Goal: Find contact information: Find contact information

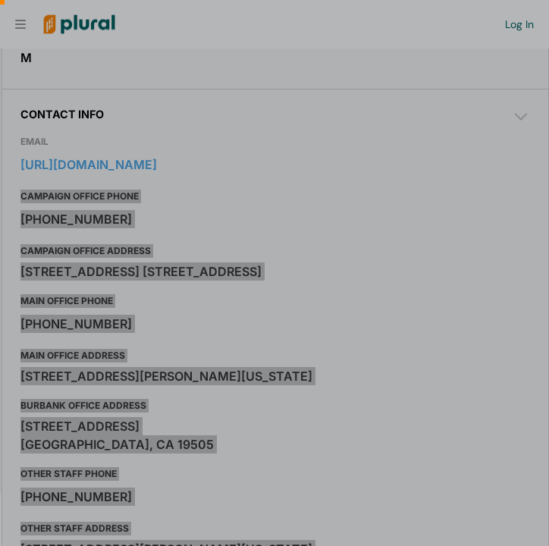
scroll to position [0, 15]
drag, startPoint x: 366, startPoint y: 187, endPoint x: 24, endPoint y: 154, distance: 343.8
click at [24, 154] on body "Request Demo Create Account Log In Organization Personal ic_keyboard_arrow_down…" at bounding box center [274, 273] width 549 height 546
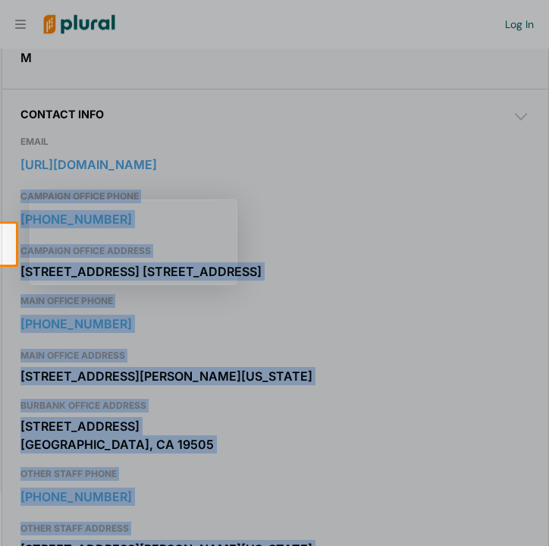
click at [420, 136] on div at bounding box center [274, 112] width 549 height 224
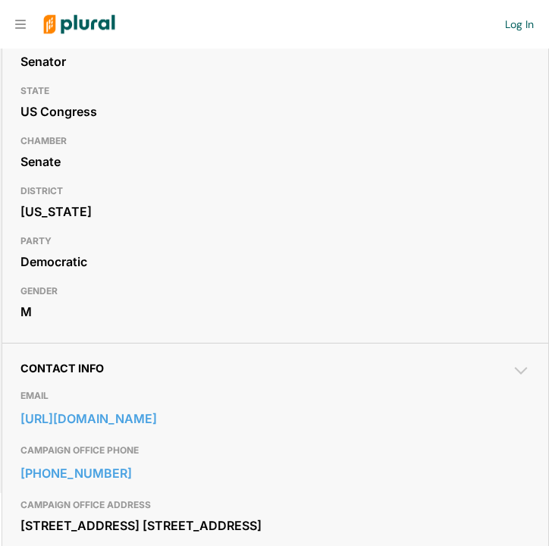
scroll to position [242, 0]
drag, startPoint x: 15, startPoint y: 416, endPoint x: 337, endPoint y: 417, distance: 321.8
copy link "https://www.schiff.senate.gov/contact/get-in-touch/"
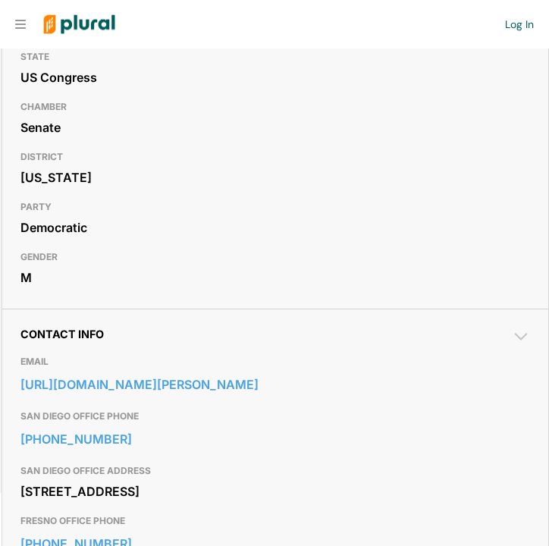
scroll to position [285, 0]
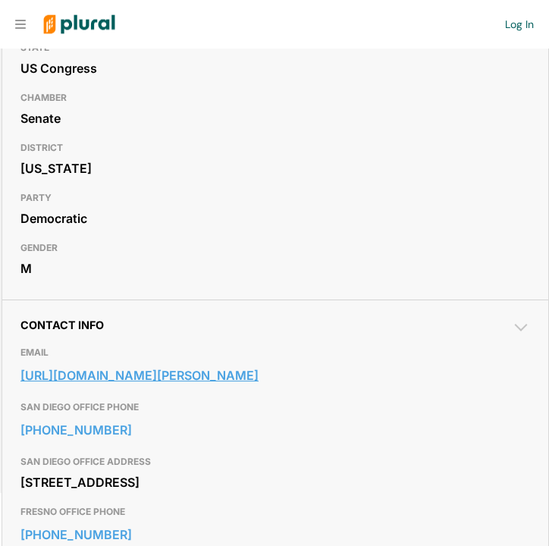
drag, startPoint x: 14, startPoint y: 368, endPoint x: 344, endPoint y: 379, distance: 329.5
copy link "https://www.padilla.senate.gov/contact/contact-form/"
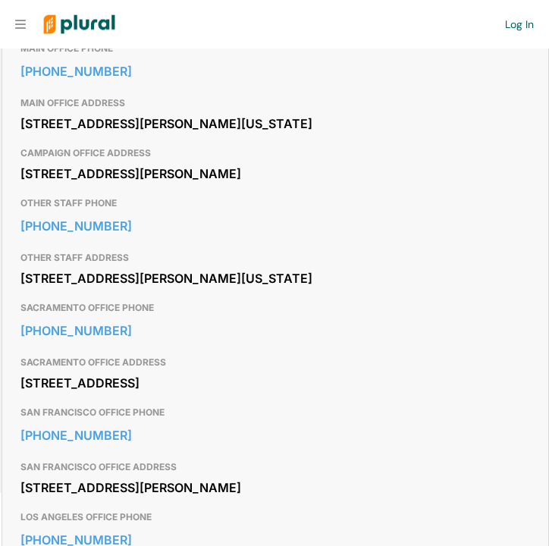
scroll to position [906, 0]
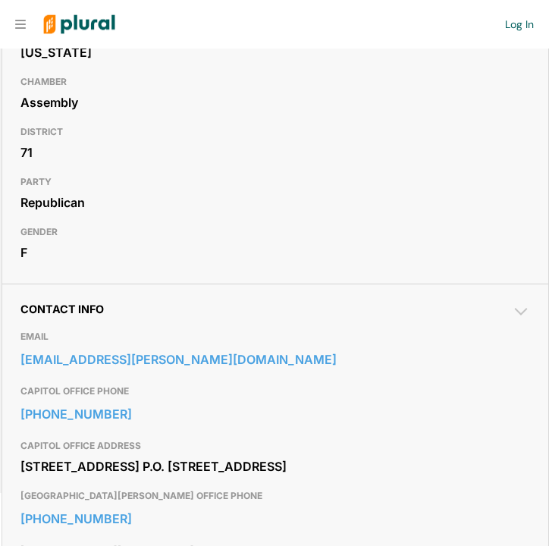
scroll to position [310, 0]
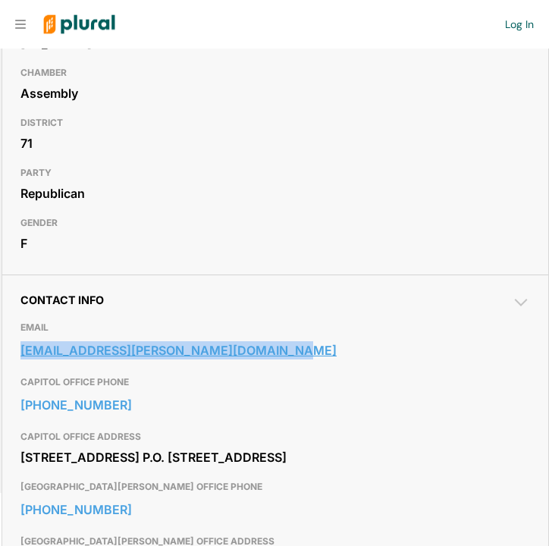
drag, startPoint x: 14, startPoint y: 348, endPoint x: 294, endPoint y: 360, distance: 281.0
click at [294, 360] on div "Contact Info EMAIL assemblymember.sanchez@assembly.ca.gov CAPITOL OFFICE PHONE …" at bounding box center [275, 494] width 546 height 439
copy link "assemblymember.sanchez@assembly.ca.gov"
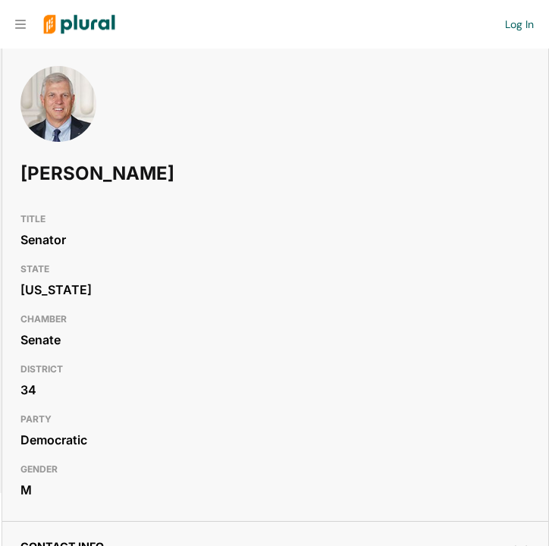
scroll to position [82, 0]
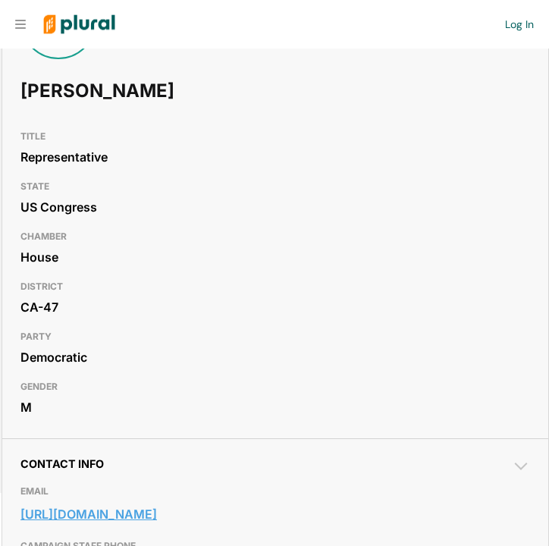
scroll to position [153, 0]
